Goal: Task Accomplishment & Management: Manage account settings

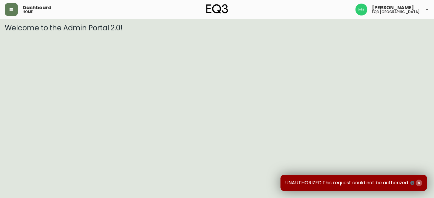
click at [419, 183] on icon "button" at bounding box center [418, 183] width 5 height 5
click at [419, 182] on icon "button" at bounding box center [418, 183] width 5 height 5
click at [410, 182] on icon "button" at bounding box center [412, 183] width 4 height 4
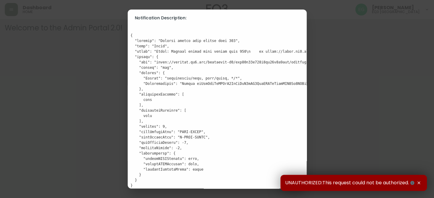
click at [410, 182] on icon "button" at bounding box center [412, 183] width 4 height 4
click at [415, 183] on button "button" at bounding box center [418, 183] width 7 height 7
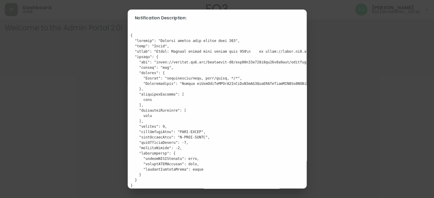
click at [372, 46] on div "Notification Description:" at bounding box center [217, 99] width 434 height 198
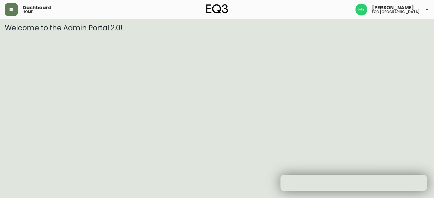
click at [410, 13] on h5 "eq3 [GEOGRAPHIC_DATA]" at bounding box center [396, 12] width 48 height 4
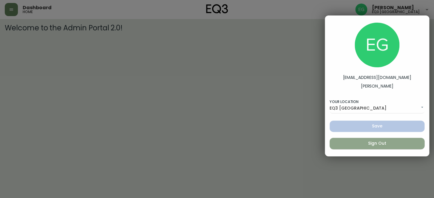
click at [381, 142] on span "Sign Out" at bounding box center [376, 143] width 85 height 7
